Goal: Find specific page/section: Find specific page/section

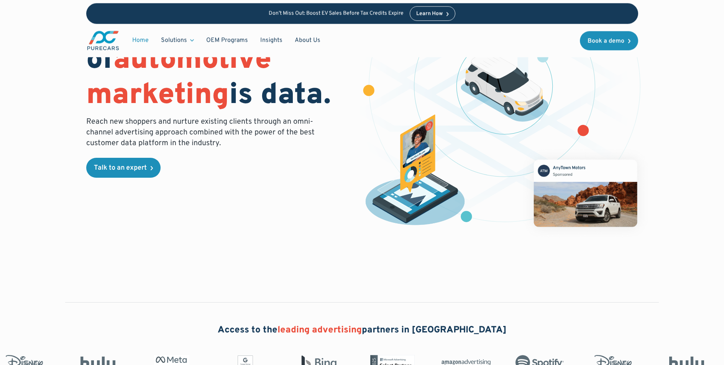
scroll to position [89, 0]
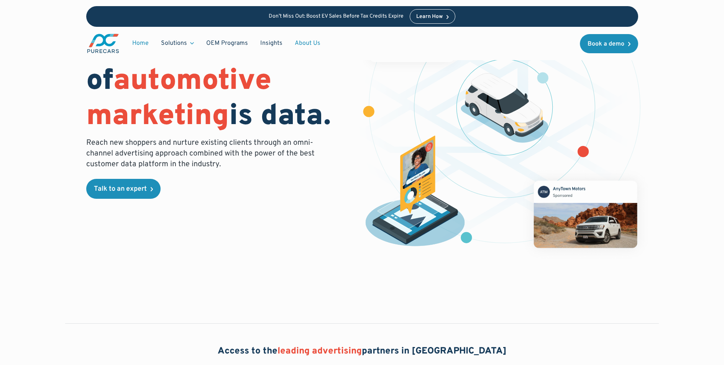
click at [308, 44] on link "About Us" at bounding box center [308, 43] width 38 height 15
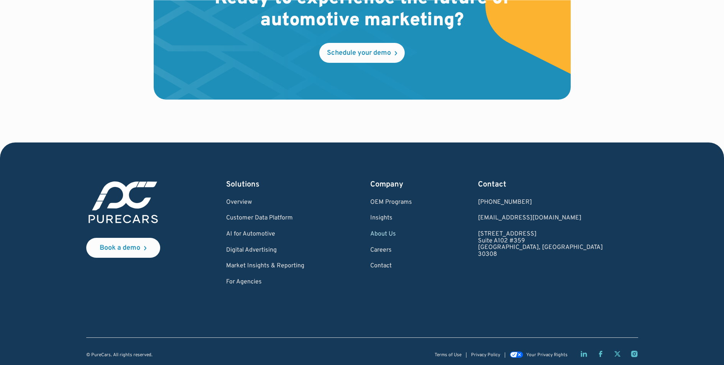
scroll to position [2249, 0]
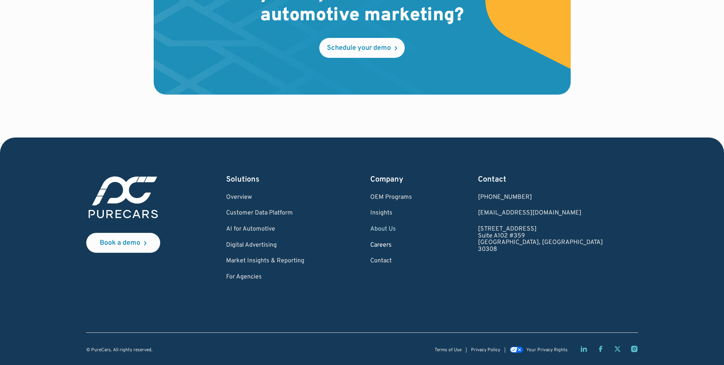
click at [412, 246] on link "Careers" at bounding box center [391, 245] width 42 height 7
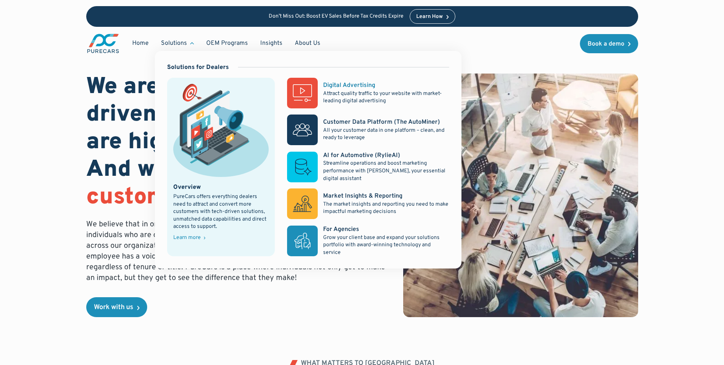
click at [337, 82] on div "Digital Advertising" at bounding box center [349, 85] width 52 height 8
